Goal: Obtain resource: Download file/media

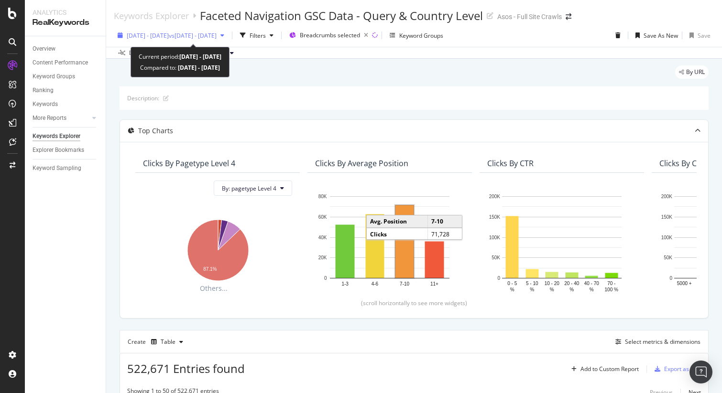
click at [155, 37] on span "[DATE] - [DATE]" at bounding box center [148, 36] width 42 height 8
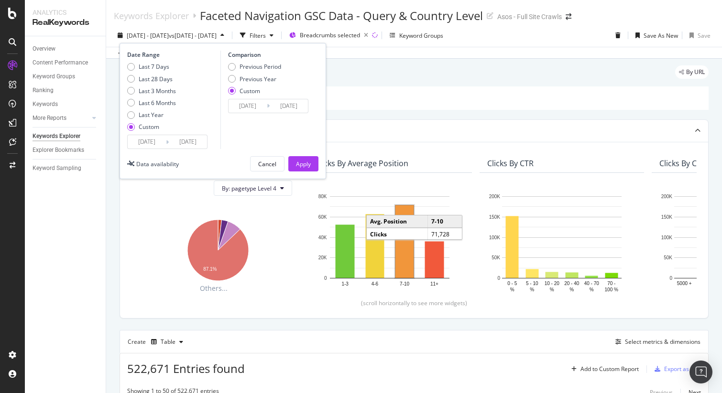
click at [150, 141] on input "[DATE]" at bounding box center [147, 141] width 38 height 13
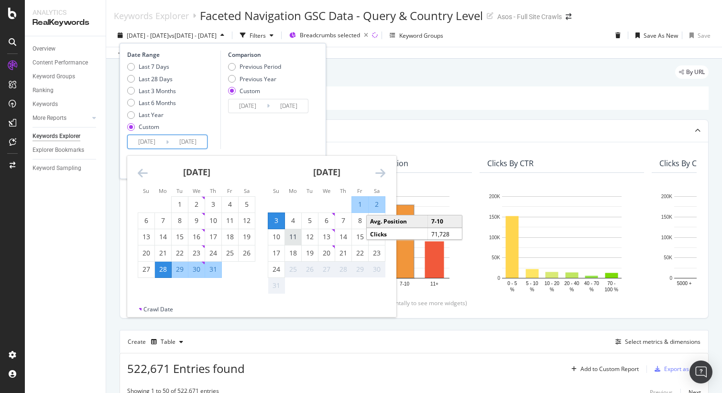
click at [293, 239] on div "11" at bounding box center [293, 237] width 16 height 10
type input "[DATE]"
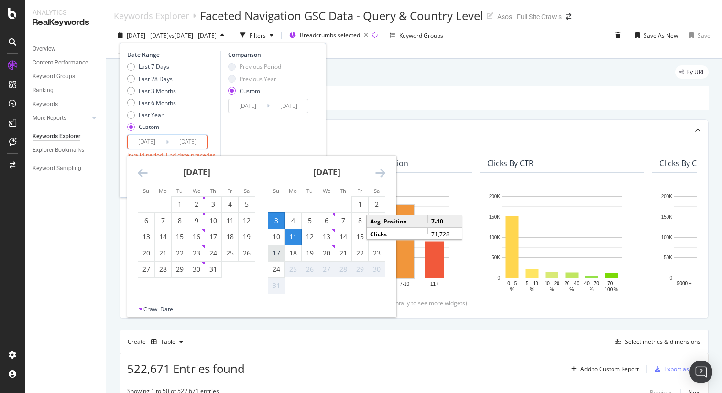
click at [281, 254] on div "17" at bounding box center [276, 254] width 16 height 10
type input "[DATE]"
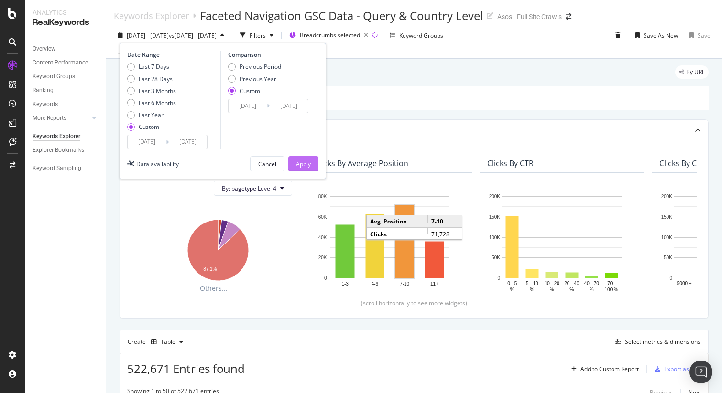
click at [302, 162] on div "Apply" at bounding box center [303, 164] width 15 height 8
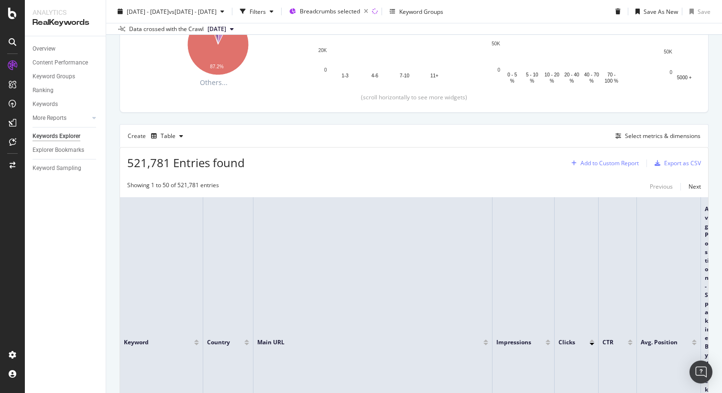
scroll to position [200, 0]
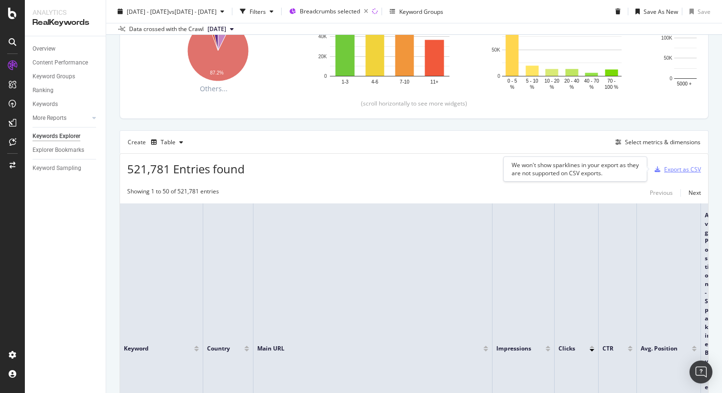
click at [671, 171] on div "Export as CSV" at bounding box center [682, 169] width 37 height 8
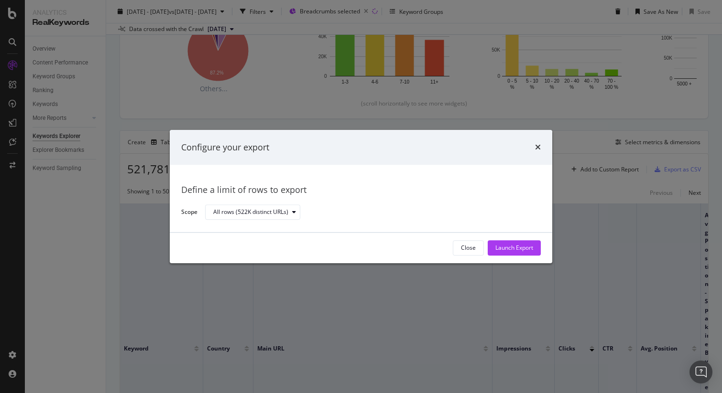
click at [519, 247] on div "Launch Export" at bounding box center [514, 248] width 38 height 8
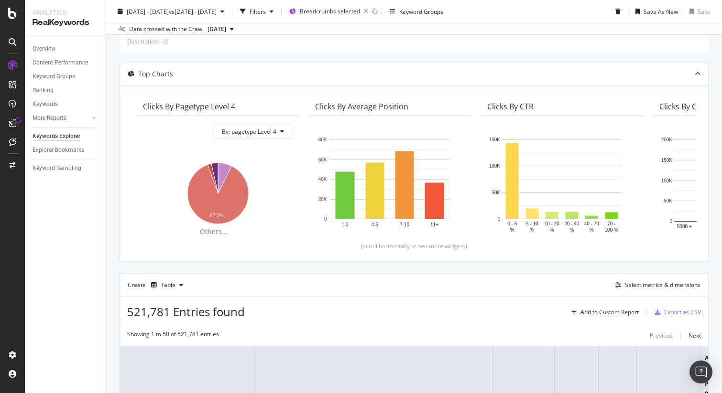
scroll to position [0, 0]
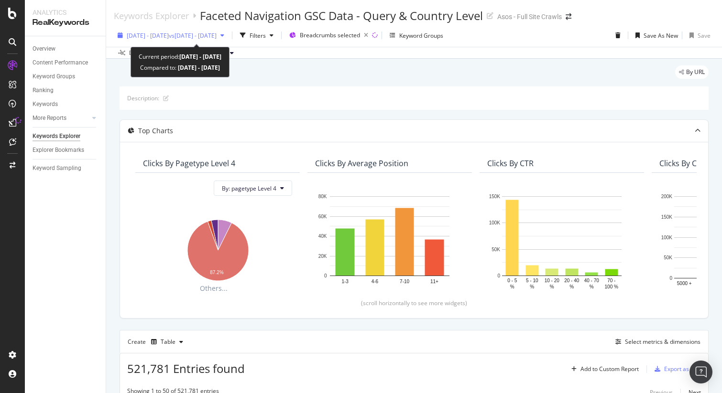
click at [154, 35] on span "[DATE] - [DATE]" at bounding box center [148, 36] width 42 height 8
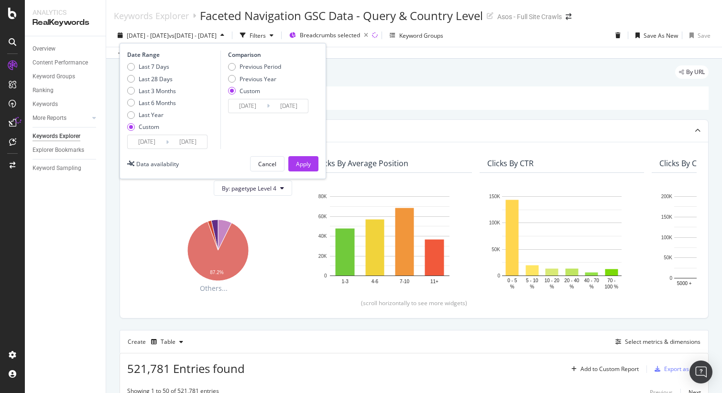
click at [149, 140] on input "[DATE]" at bounding box center [147, 141] width 38 height 13
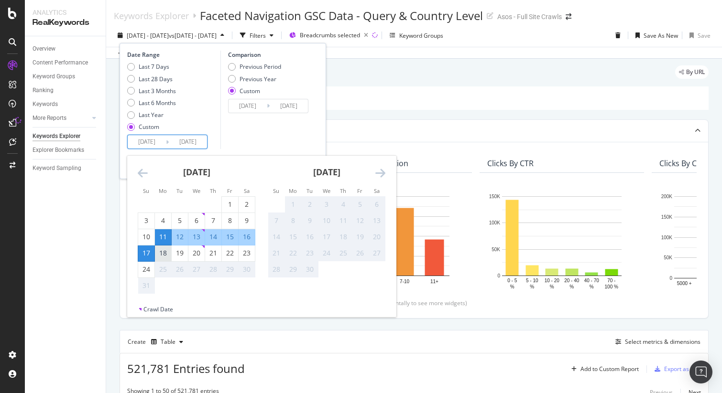
click at [168, 253] on div "18" at bounding box center [163, 254] width 16 height 10
type input "[DATE]"
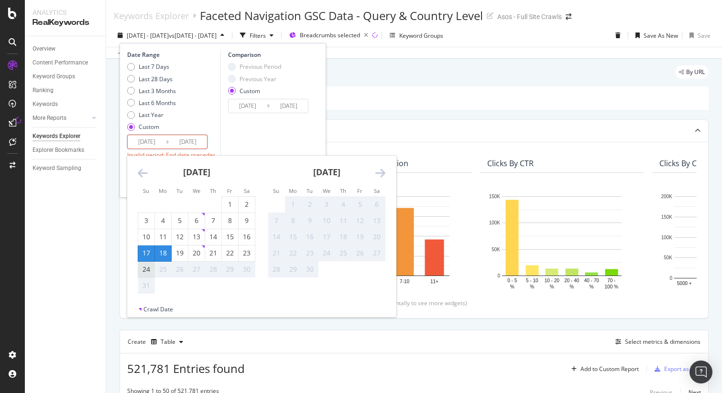
click at [147, 267] on div "24" at bounding box center [146, 270] width 16 height 10
type input "[DATE]"
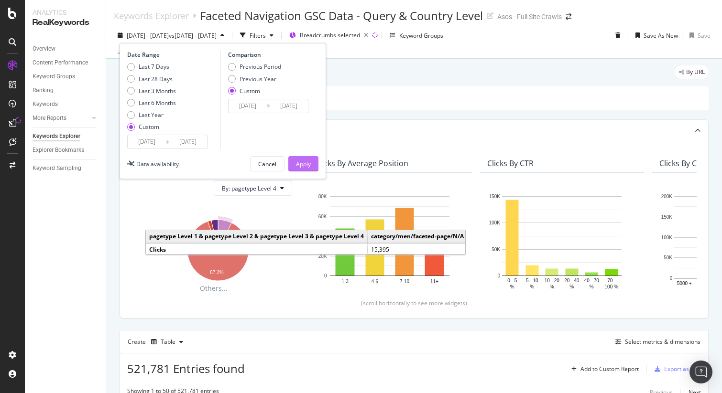
click at [305, 163] on div "Apply" at bounding box center [303, 164] width 15 height 8
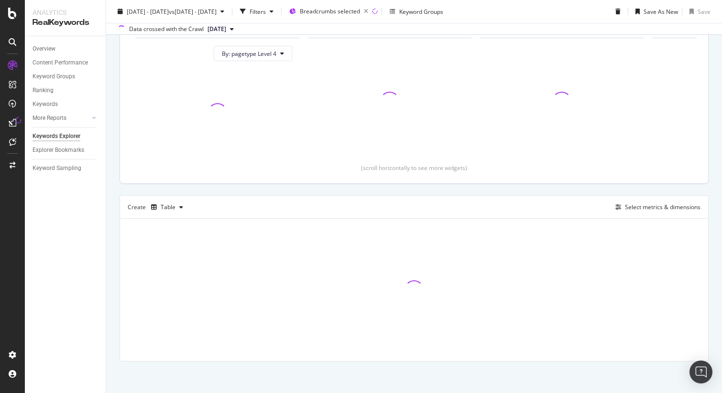
scroll to position [137, 0]
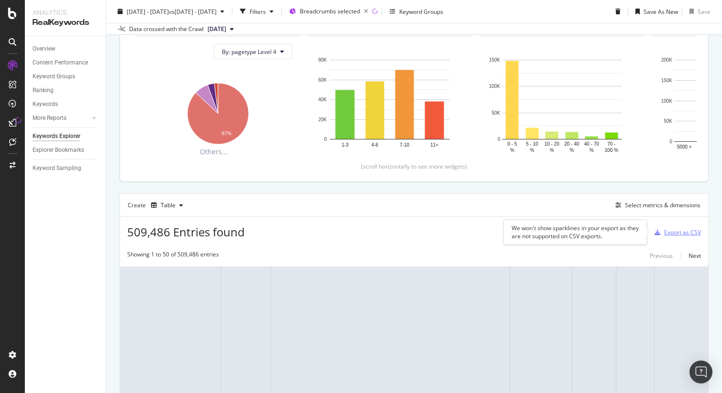
click at [673, 232] on div "Export as CSV" at bounding box center [682, 233] width 37 height 8
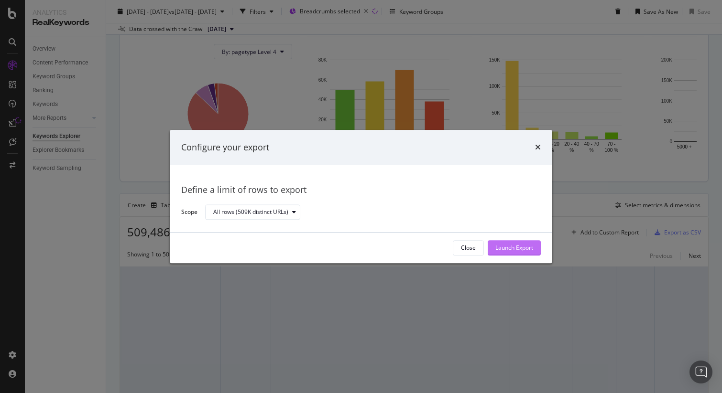
click at [525, 245] on div "Launch Export" at bounding box center [514, 248] width 38 height 8
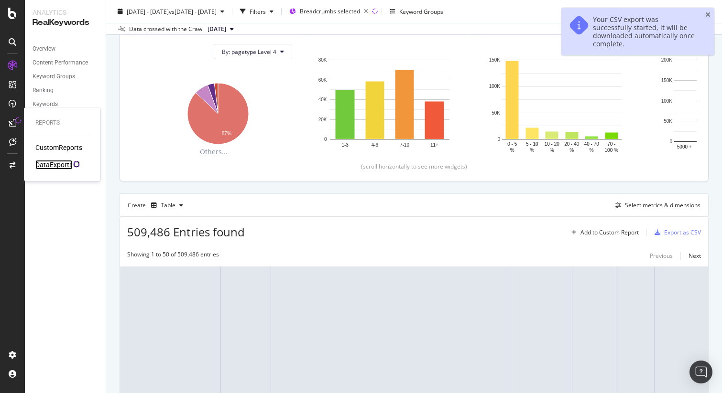
click at [66, 166] on div "DataExports" at bounding box center [53, 165] width 37 height 10
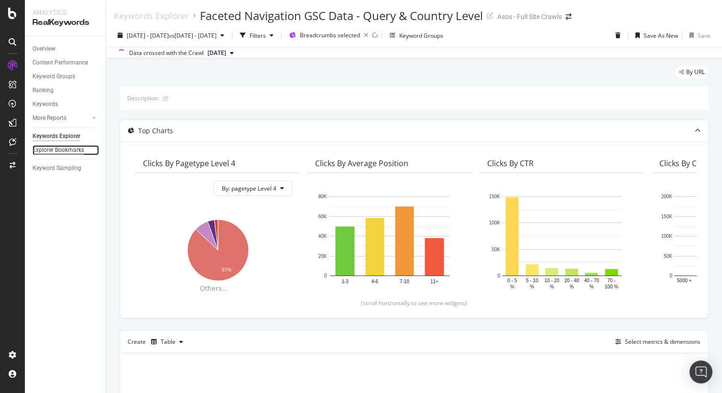
click at [63, 152] on div "Explorer Bookmarks" at bounding box center [59, 150] width 52 height 10
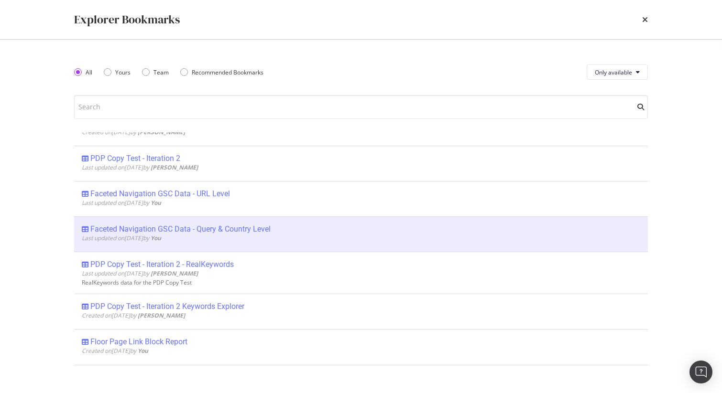
scroll to position [4224, 0]
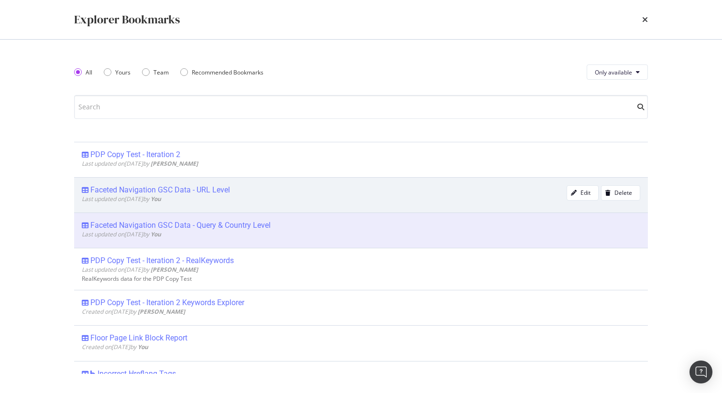
click at [166, 192] on div "Faceted Navigation GSC Data - URL Level" at bounding box center [160, 190] width 140 height 10
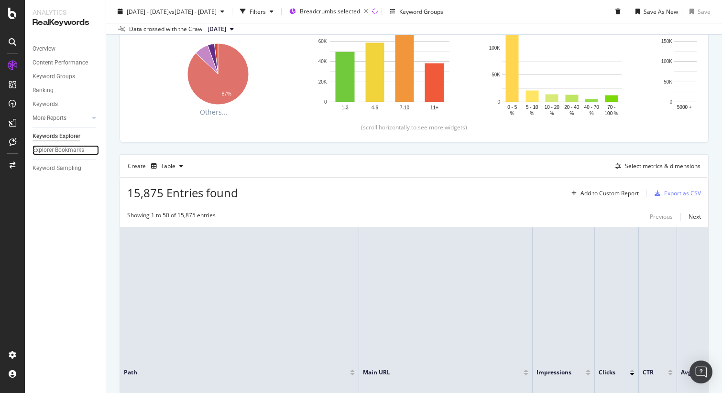
scroll to position [179, 0]
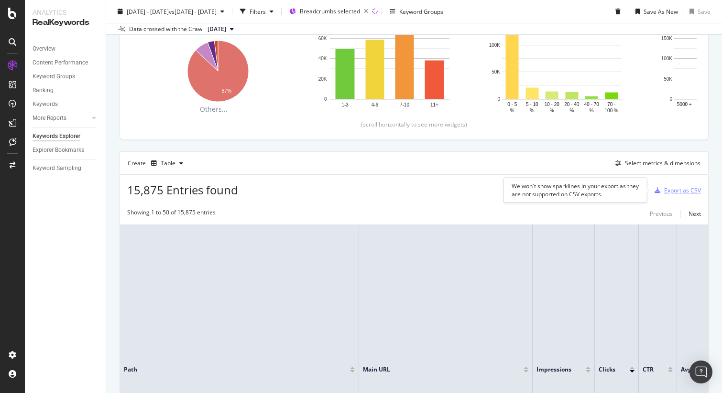
click at [674, 191] on div "Export as CSV" at bounding box center [682, 190] width 37 height 8
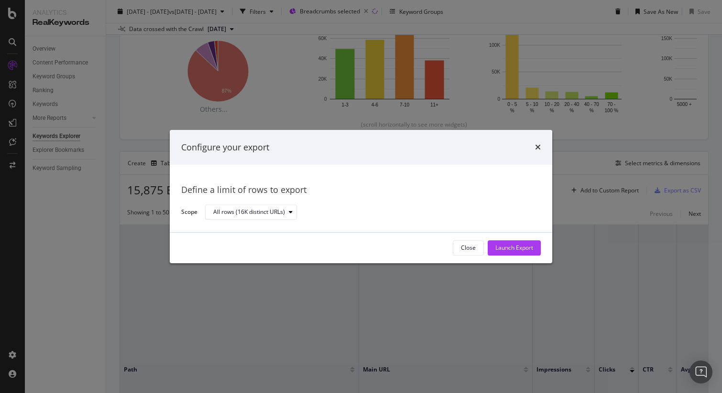
click at [517, 251] on div "Launch Export" at bounding box center [514, 248] width 38 height 8
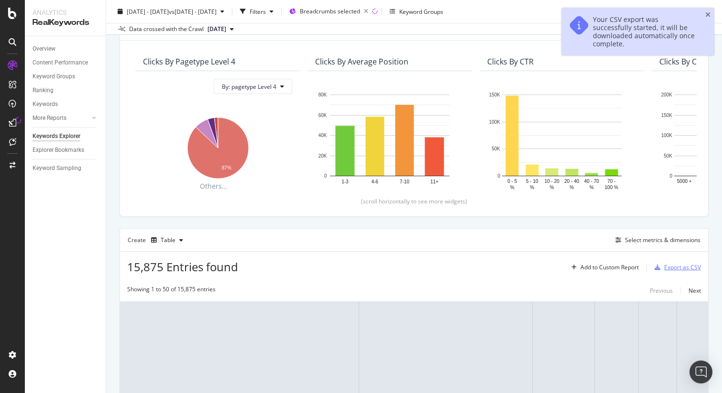
scroll to position [0, 0]
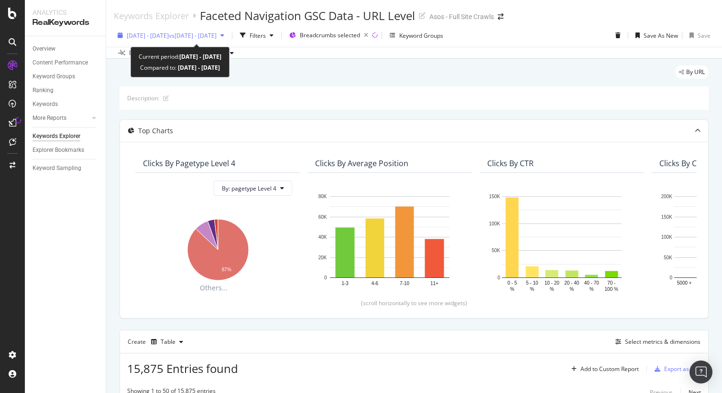
click at [156, 33] on span "[DATE] - [DATE]" at bounding box center [148, 36] width 42 height 8
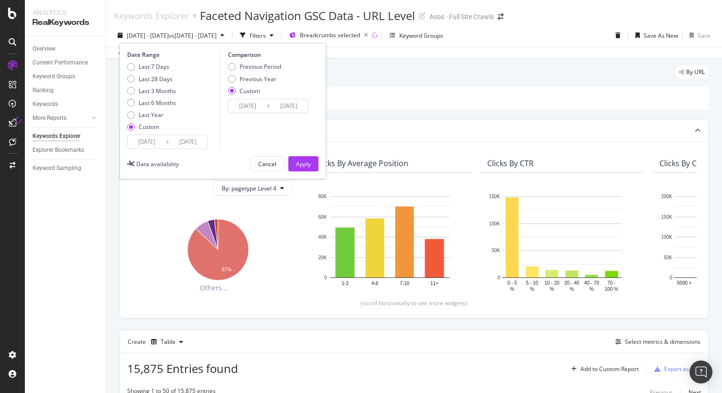
click at [152, 140] on input "[DATE]" at bounding box center [147, 141] width 38 height 13
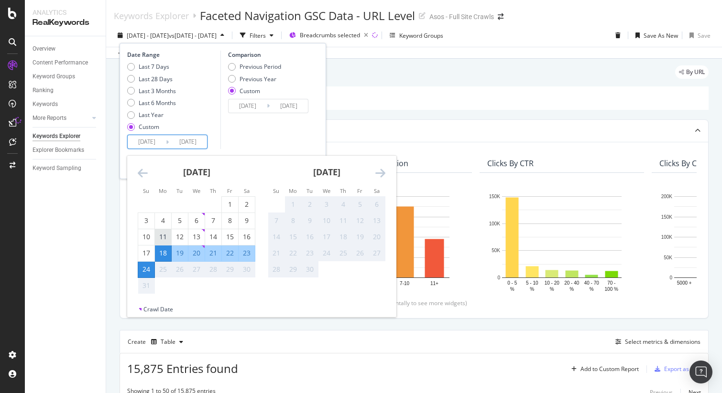
click at [162, 239] on div "11" at bounding box center [163, 237] width 16 height 10
type input "[DATE]"
click at [147, 254] on div "17" at bounding box center [146, 254] width 16 height 10
type input "[DATE]"
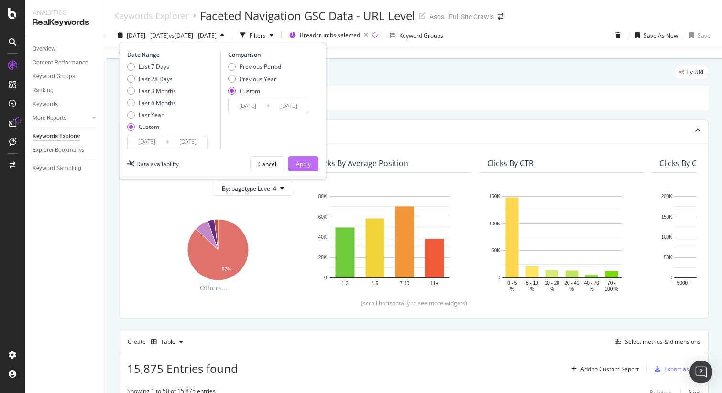
click at [298, 160] on div "Apply" at bounding box center [303, 164] width 15 height 8
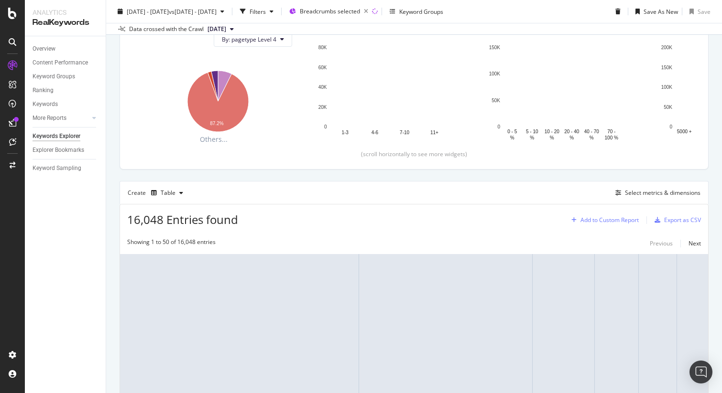
scroll to position [151, 0]
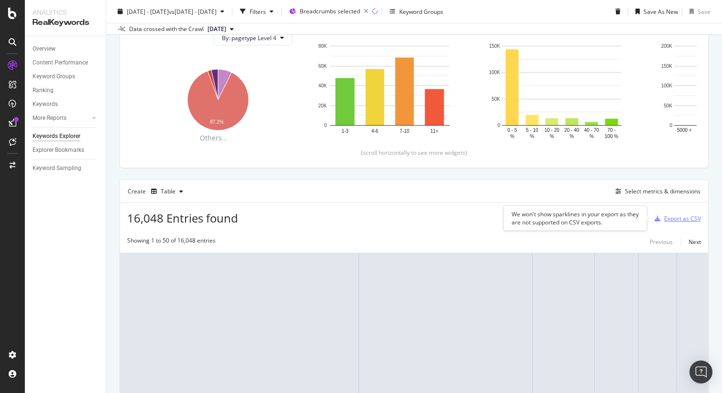
click at [679, 220] on div "Export as CSV" at bounding box center [682, 219] width 37 height 8
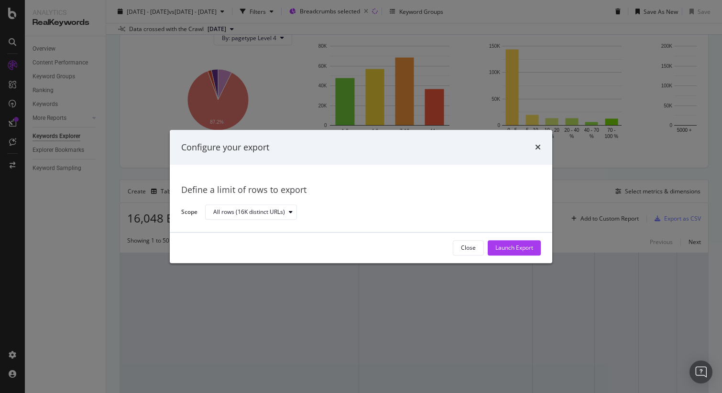
click at [509, 249] on div "Launch Export" at bounding box center [514, 248] width 38 height 8
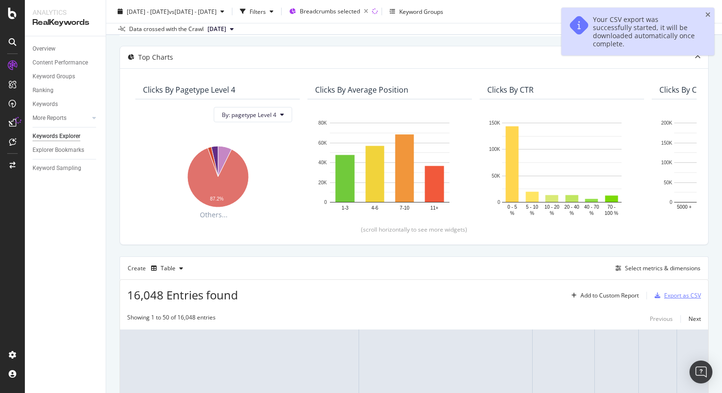
scroll to position [0, 0]
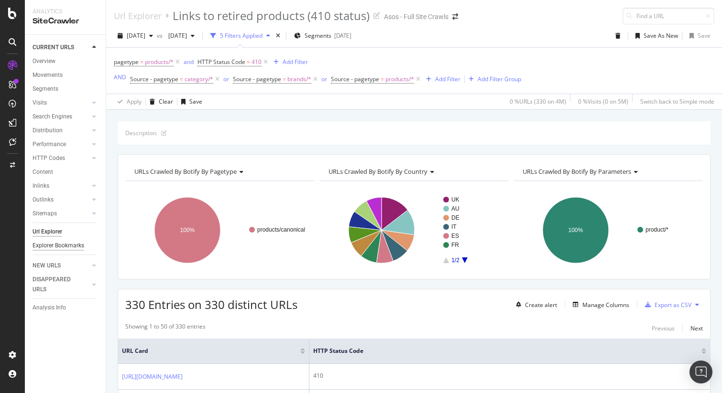
click at [59, 249] on div "Explorer Bookmarks" at bounding box center [59, 246] width 52 height 10
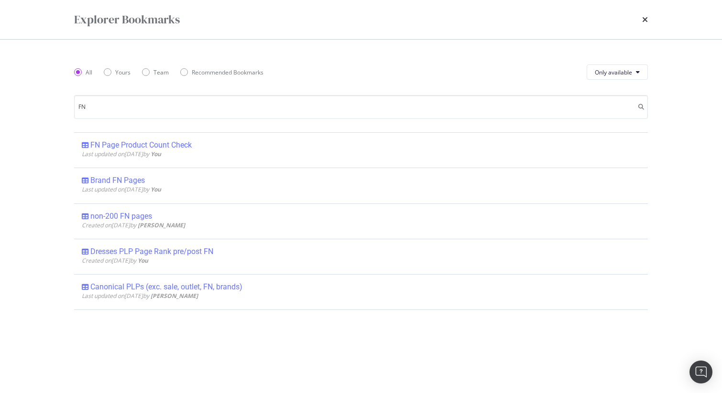
type input "FN"
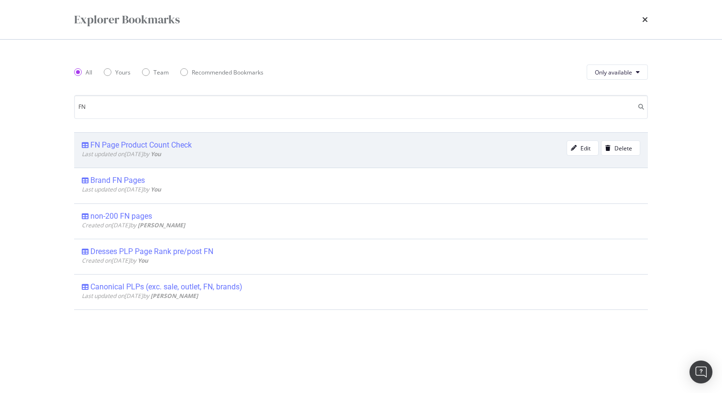
click at [156, 144] on div "FN Page Product Count Check" at bounding box center [140, 146] width 101 height 10
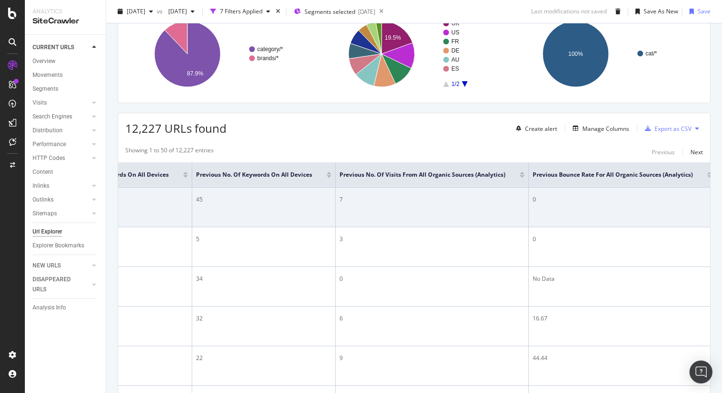
scroll to position [0, 1004]
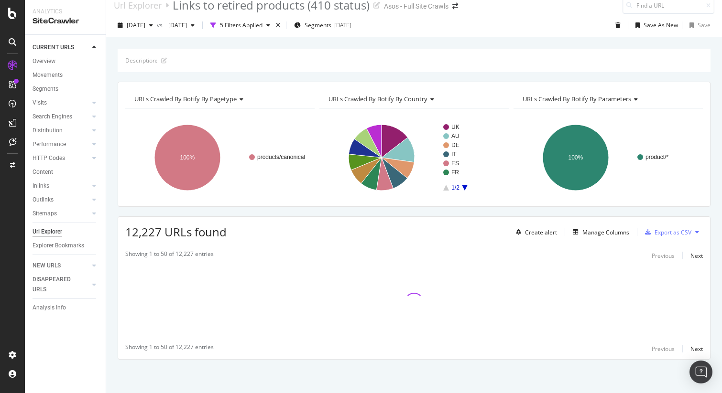
scroll to position [11, 0]
